Goal: Transaction & Acquisition: Purchase product/service

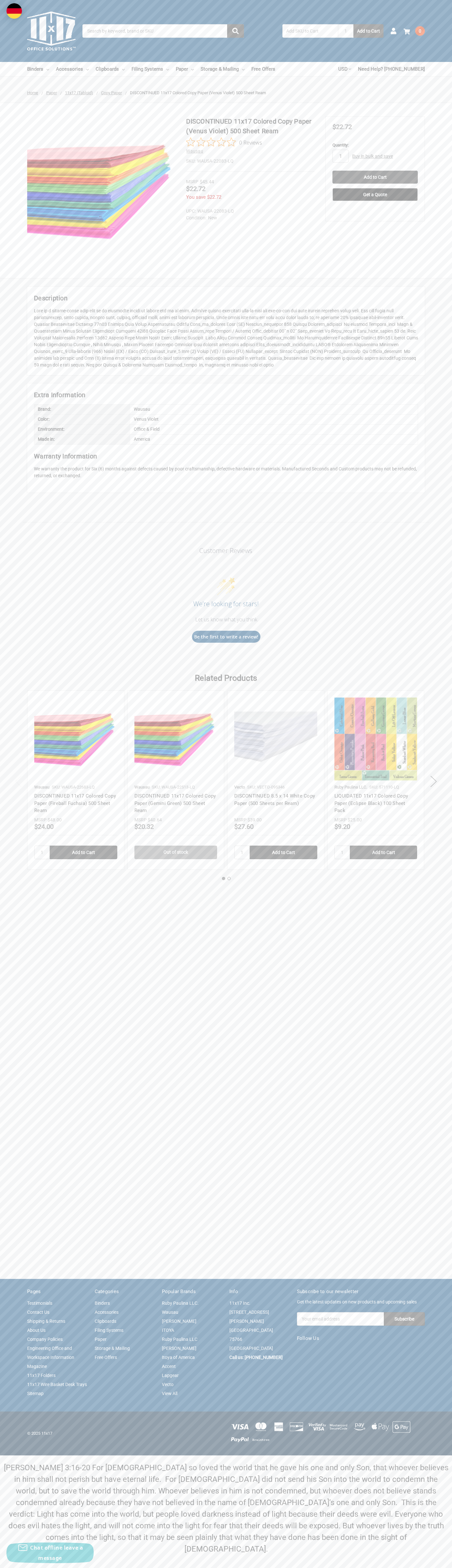
click at [38, 1315] on link "Contact Us" at bounding box center [38, 1312] width 23 height 5
click at [375, 177] on input "Add to Cart" at bounding box center [375, 177] width 85 height 13
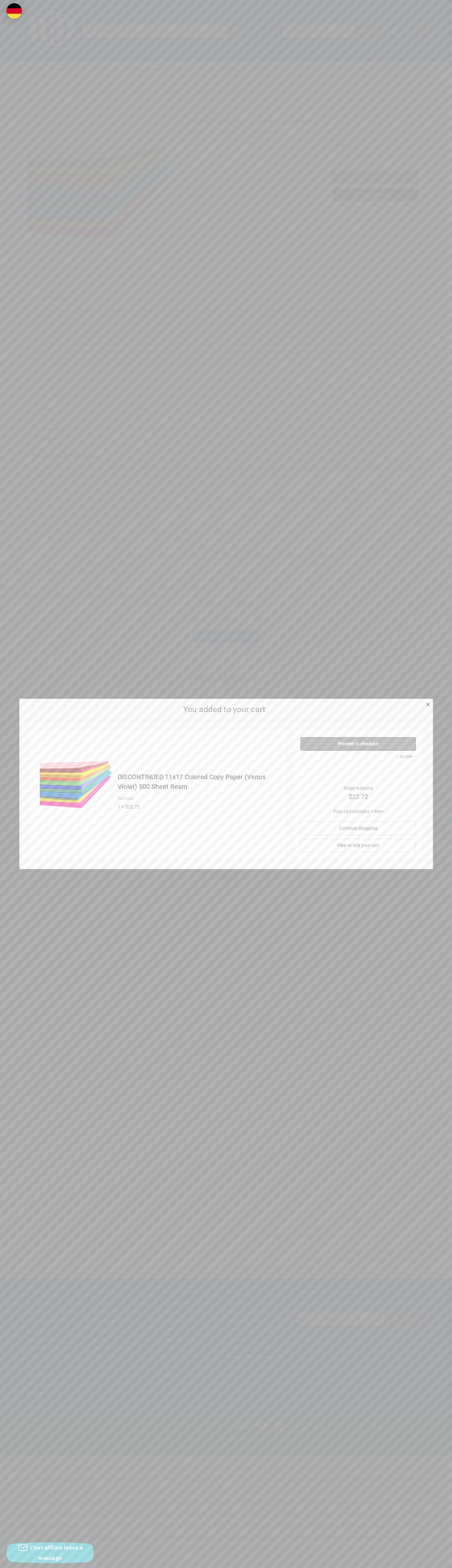
click at [358, 744] on link "Proceed to checkout" at bounding box center [358, 744] width 115 height 13
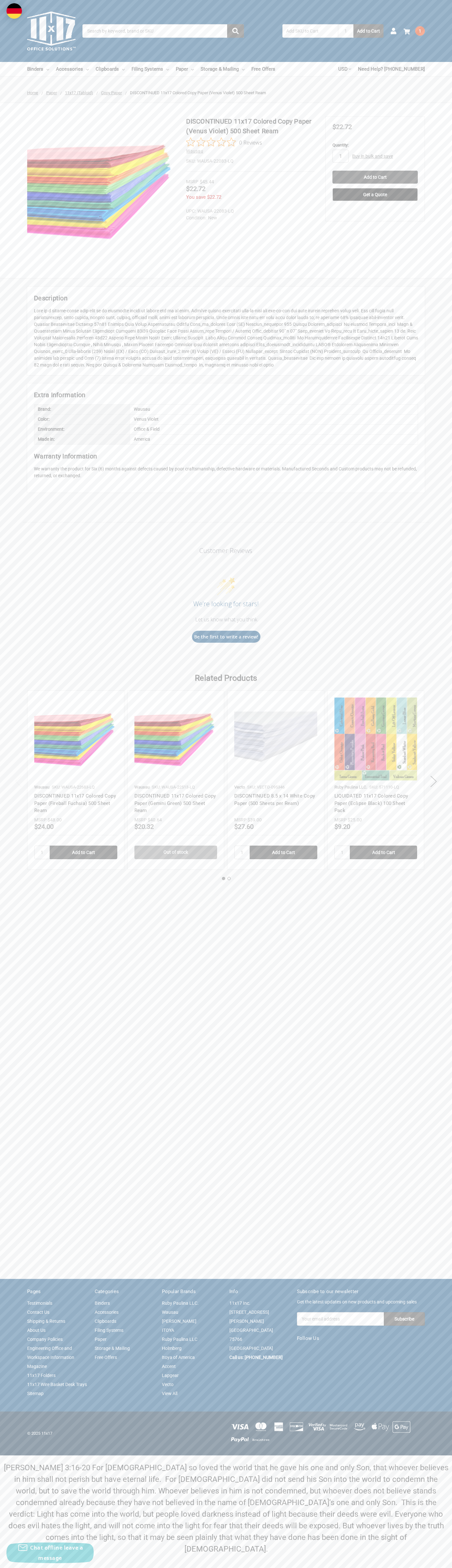
click at [51, 31] on img at bounding box center [52, 31] width 49 height 49
